Goal: Find specific page/section

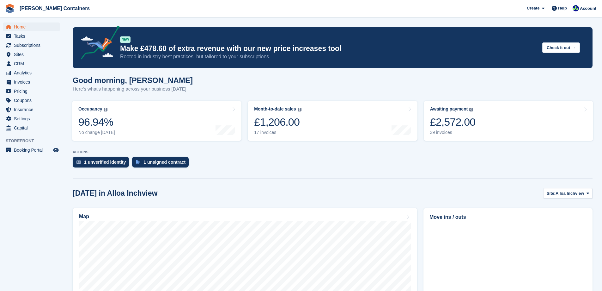
scroll to position [63, 0]
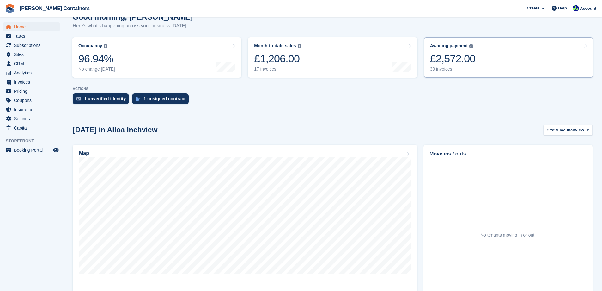
click at [527, 61] on link "Awaiting payment The total outstanding balance on all open invoices. £2,572.00 …" at bounding box center [508, 57] width 169 height 40
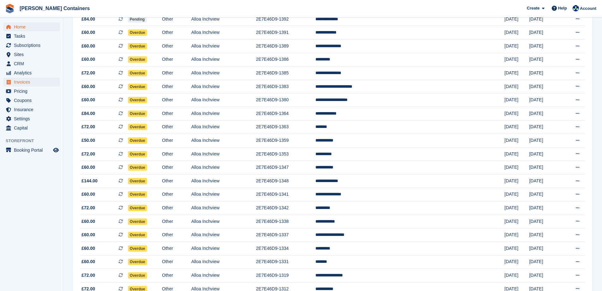
scroll to position [119, 0]
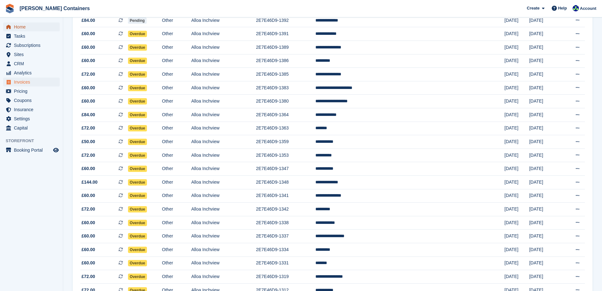
click at [18, 25] on span "Home" at bounding box center [33, 26] width 38 height 9
